Goal: Contribute content: Add original content to the website for others to see

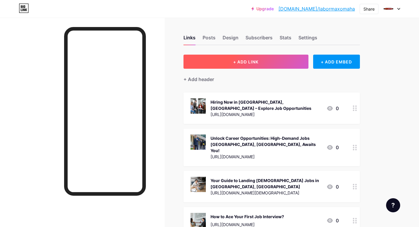
click at [226, 62] on button "+ ADD LINK" at bounding box center [246, 62] width 125 height 14
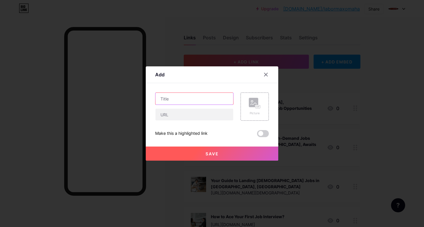
click at [166, 94] on input "text" at bounding box center [194, 99] width 78 height 12
paste input "Sailing Toward Opportunities: Hiring and [DEMOGRAPHIC_DATA] Jobs in [GEOGRAPHIC…"
type input "Sailing Toward Opportunities: Hiring and [DEMOGRAPHIC_DATA] Jobs in [GEOGRAPHIC…"
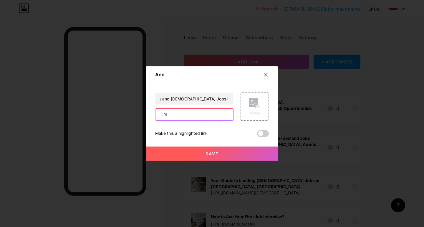
drag, startPoint x: 166, startPoint y: 119, endPoint x: 171, endPoint y: 132, distance: 14.4
click at [166, 119] on input "text" at bounding box center [194, 115] width 78 height 12
paste input "[URL][DOMAIN_NAME]"
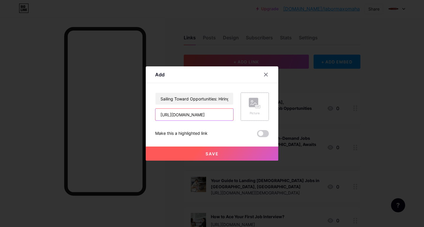
type input "[URL][DOMAIN_NAME]"
click at [261, 112] on div "Picture" at bounding box center [254, 107] width 28 height 28
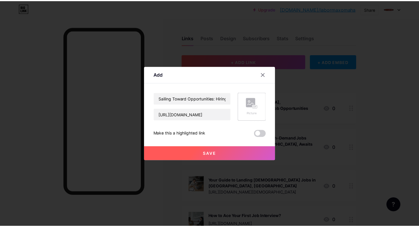
scroll to position [0, 0]
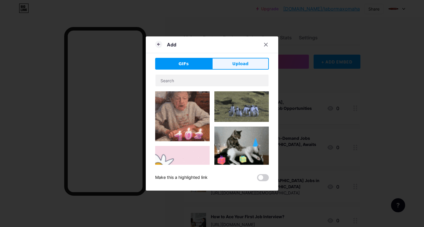
click at [228, 66] on button "Upload" at bounding box center [240, 64] width 57 height 12
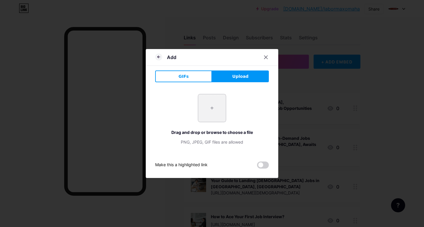
click at [200, 121] on input "file" at bounding box center [212, 108] width 28 height 28
type input "C:\fakepath\Sailing Toward Opportunities Hiring and [DEMOGRAPHIC_DATA] Jobs in …"
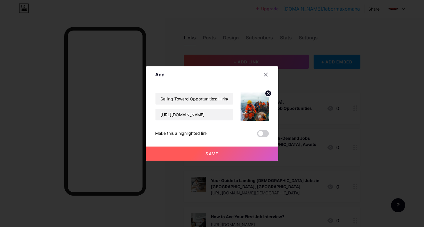
click at [199, 155] on button "Save" at bounding box center [212, 154] width 132 height 14
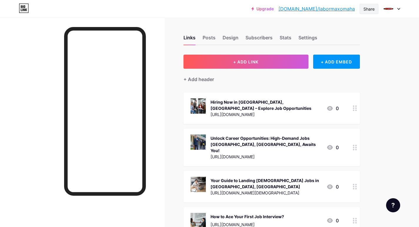
click at [369, 9] on div "Share" at bounding box center [369, 9] width 11 height 6
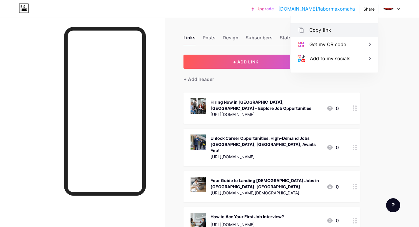
click at [318, 31] on div "Copy link" at bounding box center [321, 30] width 22 height 7
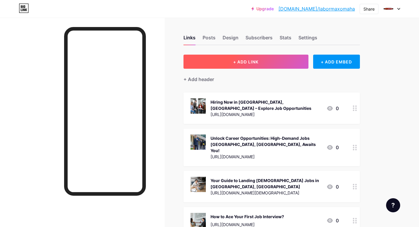
click at [239, 63] on span "+ ADD LINK" at bounding box center [245, 61] width 25 height 5
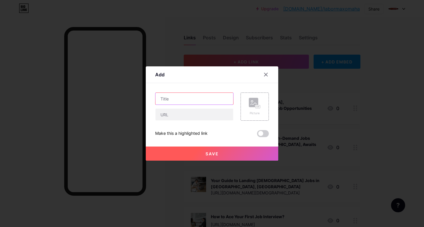
click at [165, 100] on input "text" at bounding box center [194, 99] width 78 height 12
paste input "Finding the Right Jobs: Hiring Omaha, NE Made Simple"
type input "Finding the Right Jobs: Hiring Omaha, NE Made Simple"
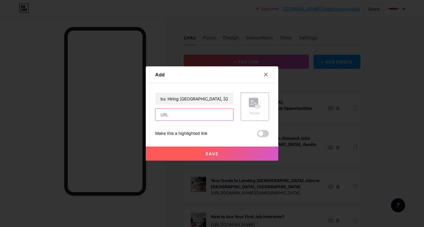
drag, startPoint x: 167, startPoint y: 114, endPoint x: 168, endPoint y: 120, distance: 6.2
click at [167, 114] on input "text" at bounding box center [194, 115] width 78 height 12
paste input "https://www.sociomix.com/c/stories/finding-the-right-jobs-hiring-omaha-ne-made-…"
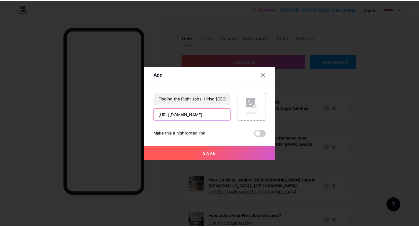
scroll to position [0, 133]
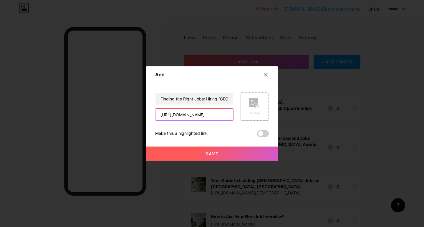
type input "https://www.sociomix.com/c/stories/finding-the-right-jobs-hiring-omaha-ne-made-…"
click at [251, 113] on div "Picture" at bounding box center [255, 113] width 12 height 4
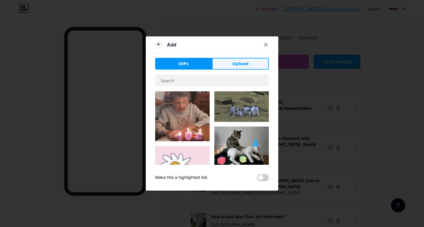
click at [225, 63] on button "Upload" at bounding box center [240, 64] width 57 height 12
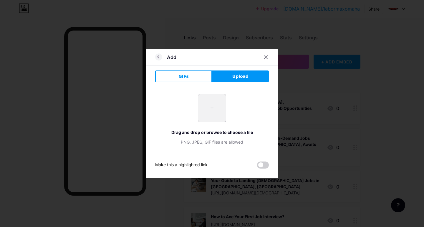
click at [210, 114] on input "file" at bounding box center [212, 108] width 28 height 28
type input "C:\fakepath\Finding the Right Jobs Hiring Omaha, NE Made Simple.jpg"
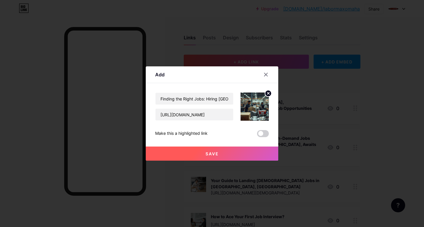
click at [205, 155] on button "Save" at bounding box center [212, 154] width 132 height 14
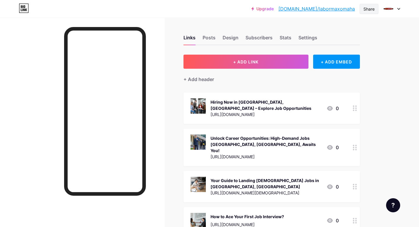
click at [369, 9] on div "Share" at bounding box center [369, 9] width 11 height 6
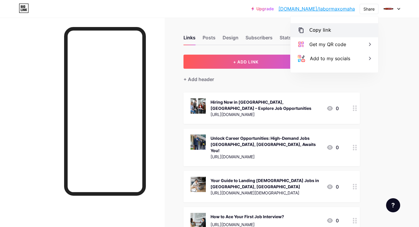
click at [315, 32] on div "Copy link" at bounding box center [321, 30] width 22 height 7
